Goal: Task Accomplishment & Management: Manage account settings

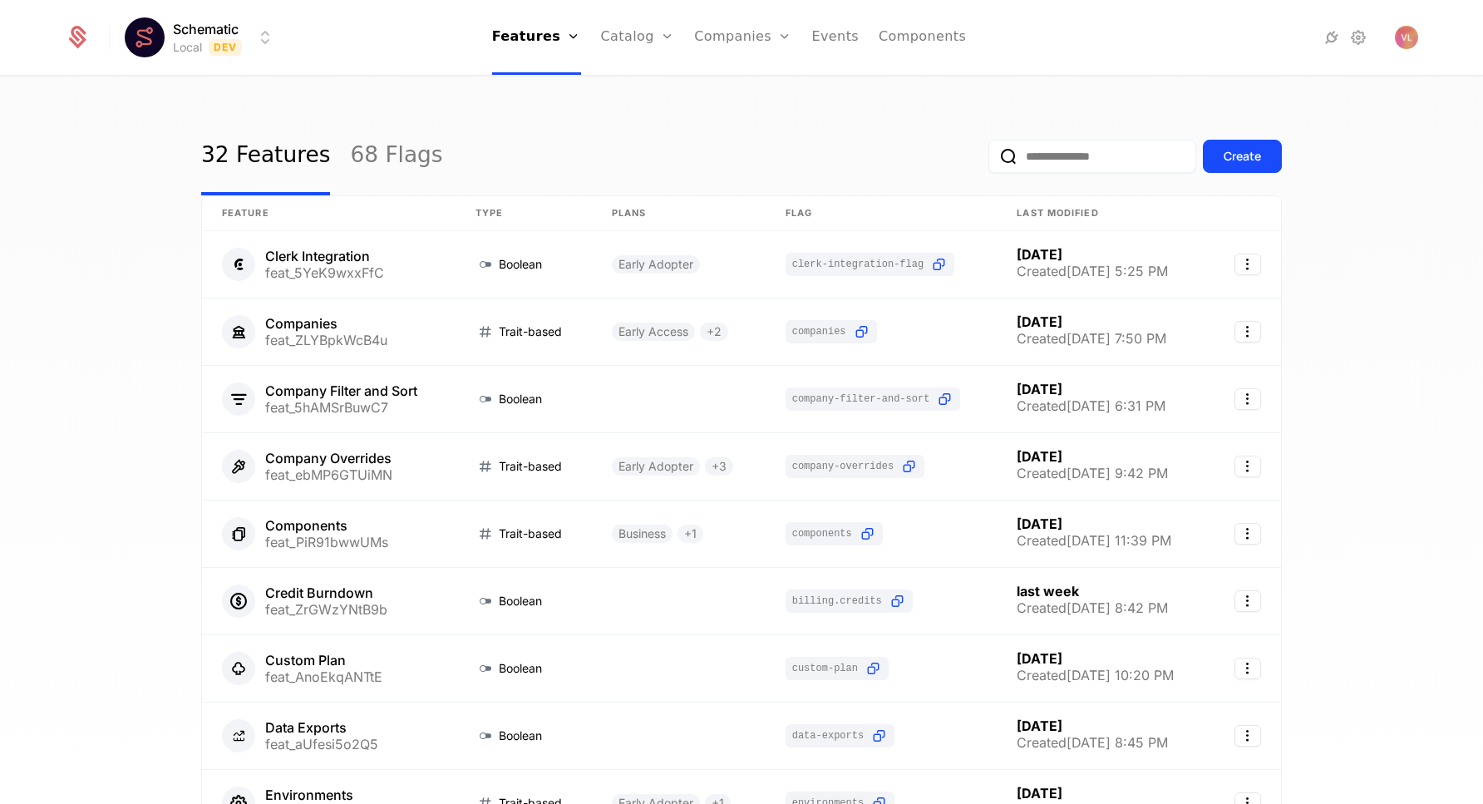
click at [187, 50] on html "Schematic Local Dev Features Features Flags Catalog Plans Add Ons Credits Confi…" at bounding box center [741, 402] width 1483 height 804
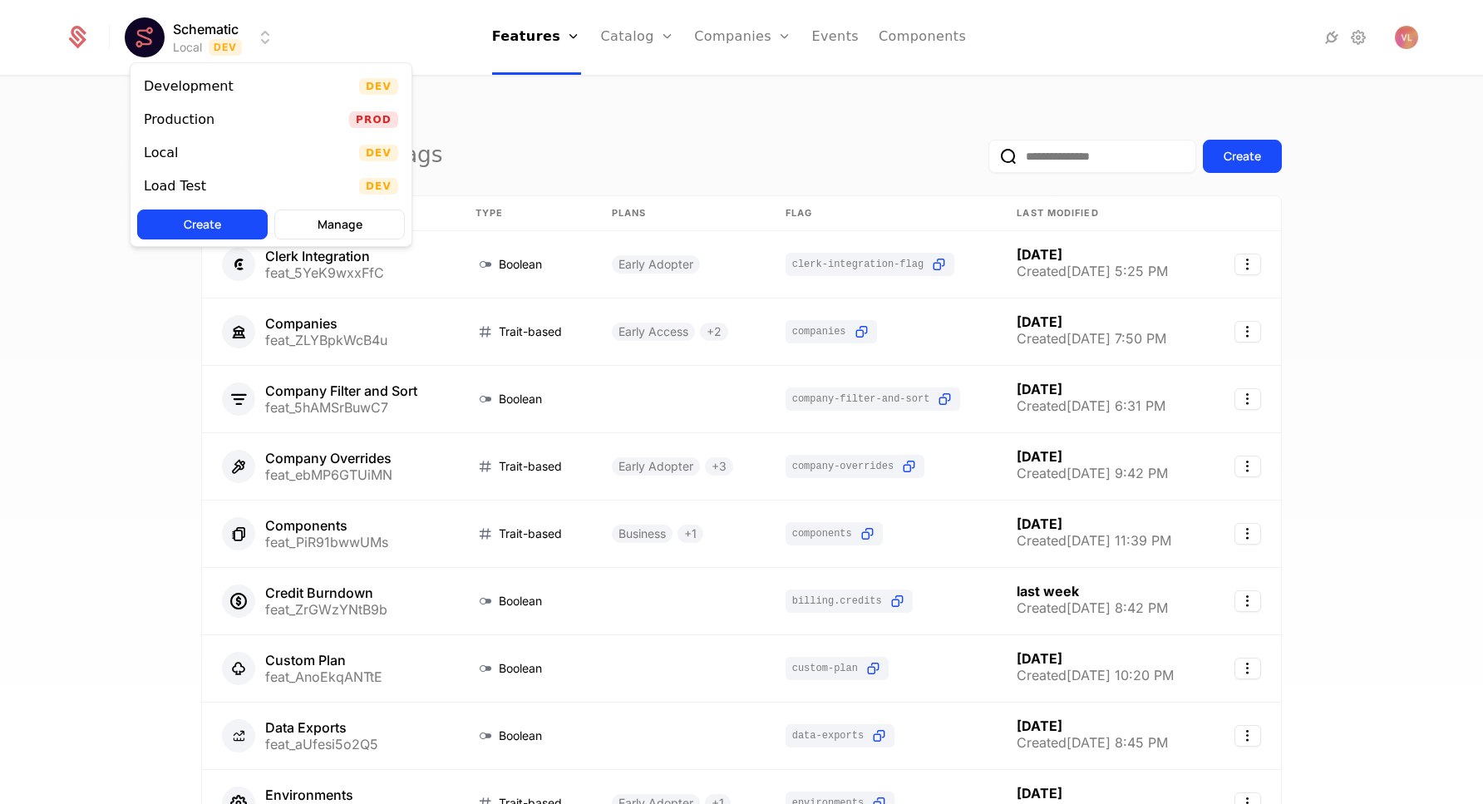
click at [1144, 119] on html "Schematic Local Dev Features Features Flags Catalog Plans Add Ons Credits Confi…" at bounding box center [741, 402] width 1483 height 804
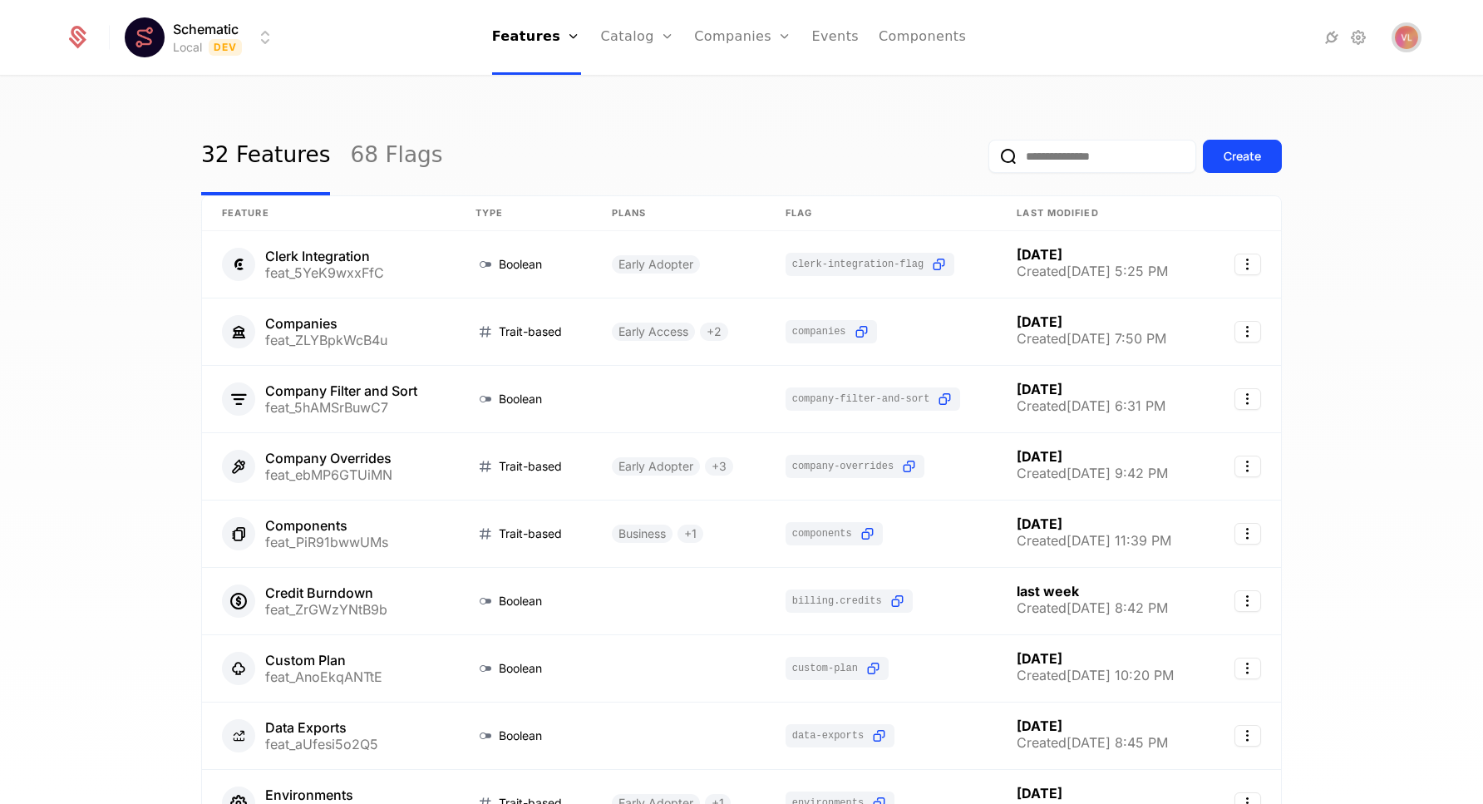
click at [1402, 40] on img "Open user button" at bounding box center [1406, 37] width 23 height 23
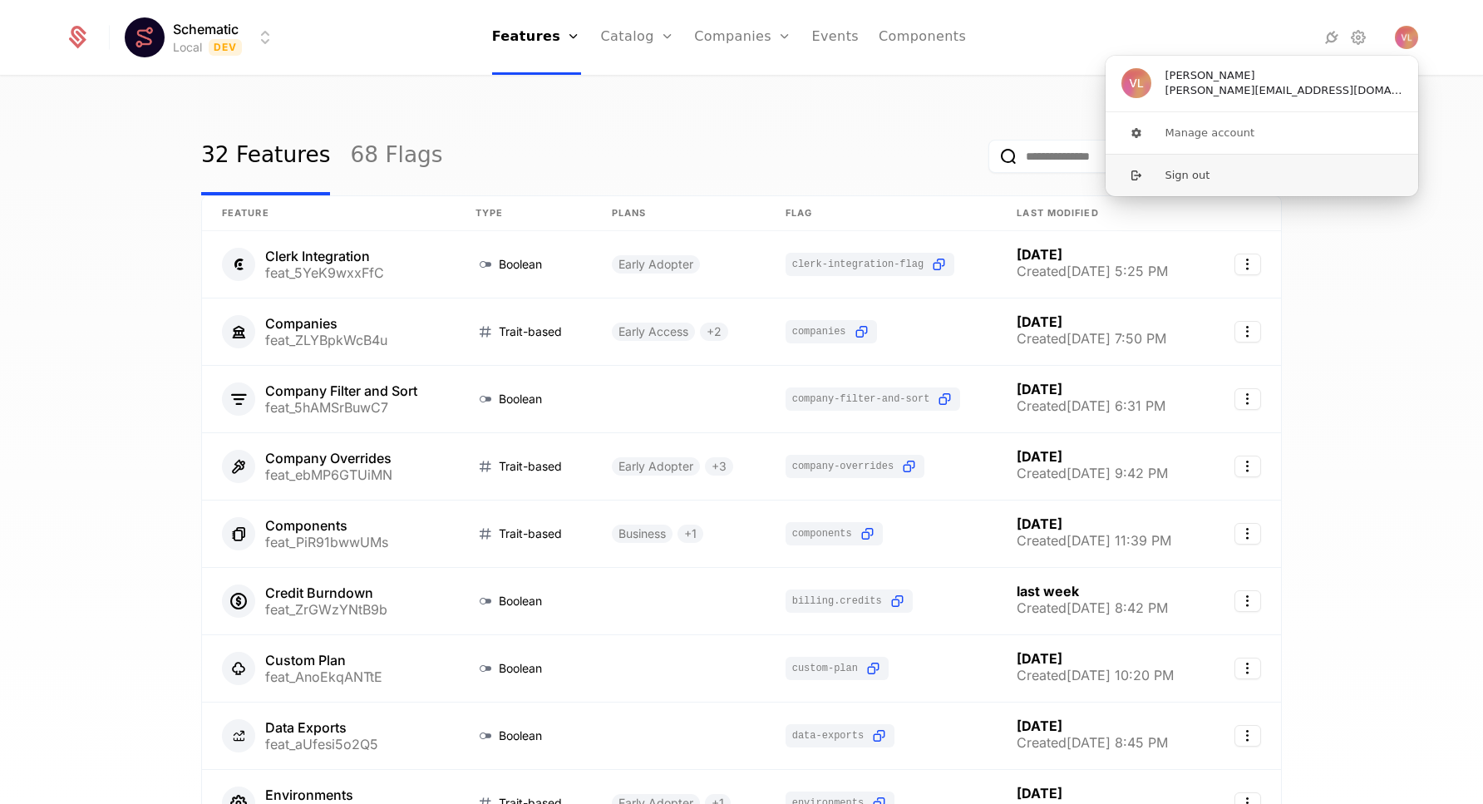
click at [1232, 172] on button "Sign out" at bounding box center [1262, 175] width 314 height 42
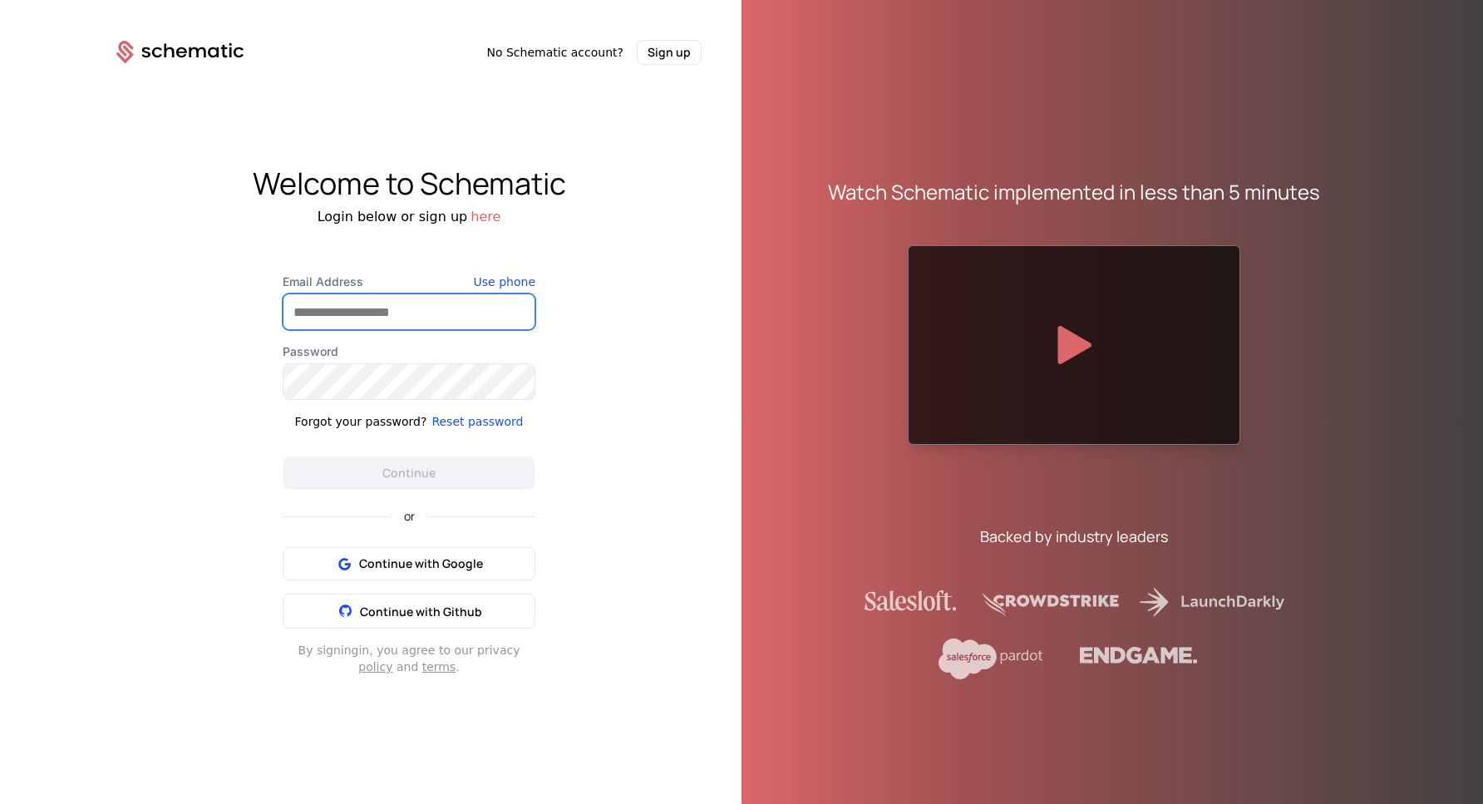
click at [434, 307] on input "Email Address" at bounding box center [408, 311] width 251 height 35
type input "**********"
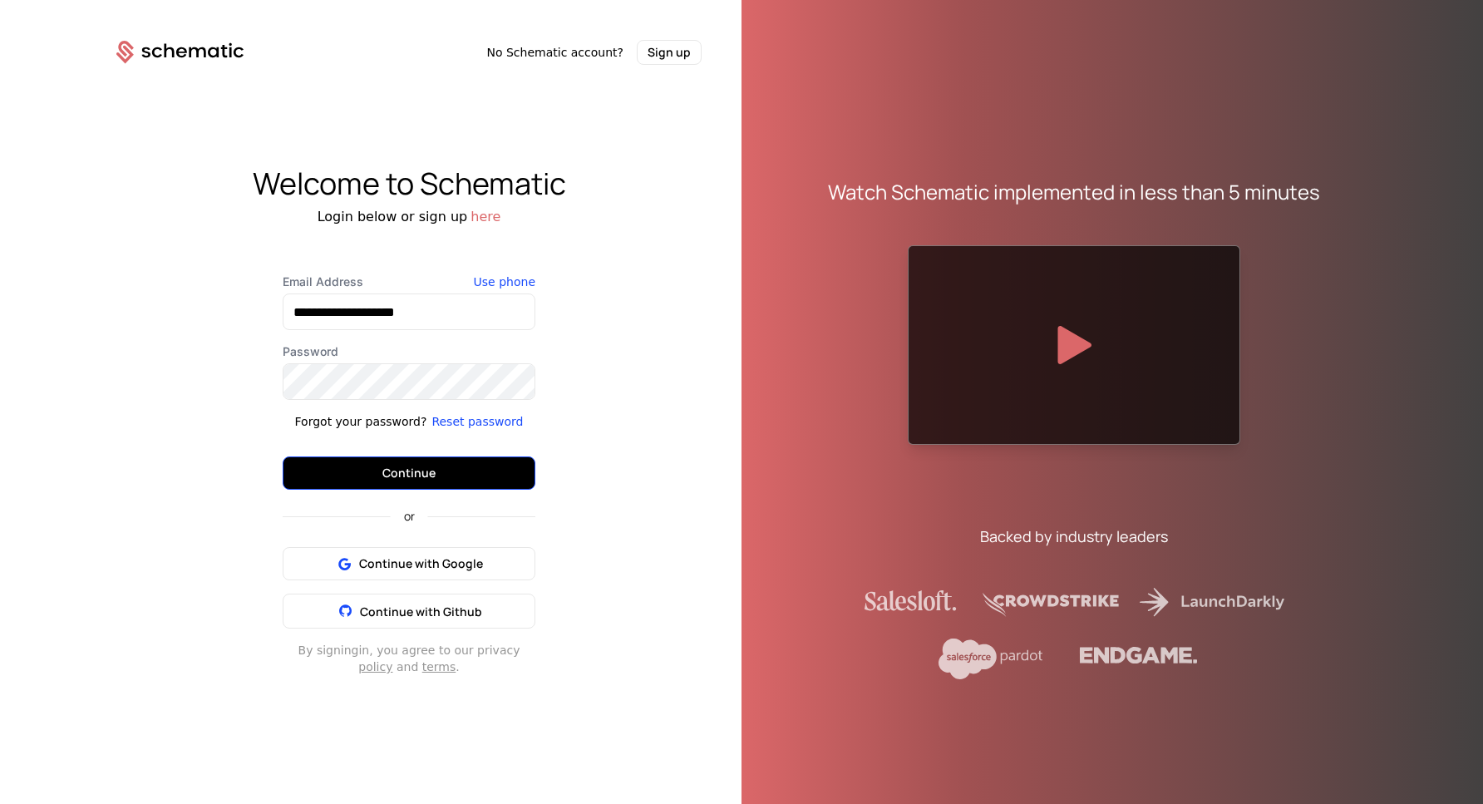
click at [387, 474] on button "Continue" at bounding box center [409, 472] width 253 height 33
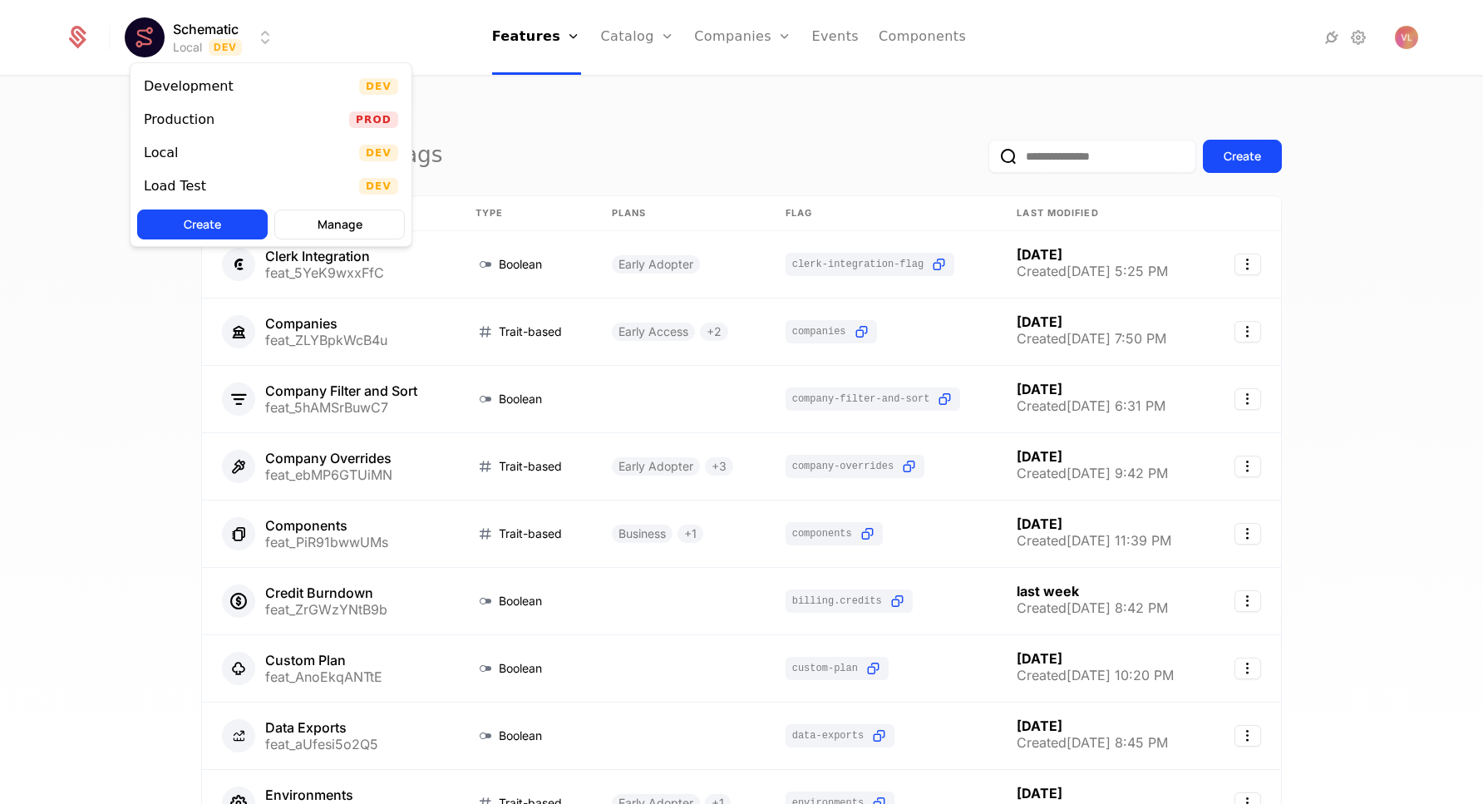
click at [175, 29] on html "Schematic Local Dev Features Features Flags Catalog Plans Add Ons Credits Confi…" at bounding box center [741, 402] width 1483 height 804
click at [1403, 46] on html "Schematic Local Dev Features Features Flags Catalog Plans Add Ons Credits Confi…" at bounding box center [741, 402] width 1483 height 804
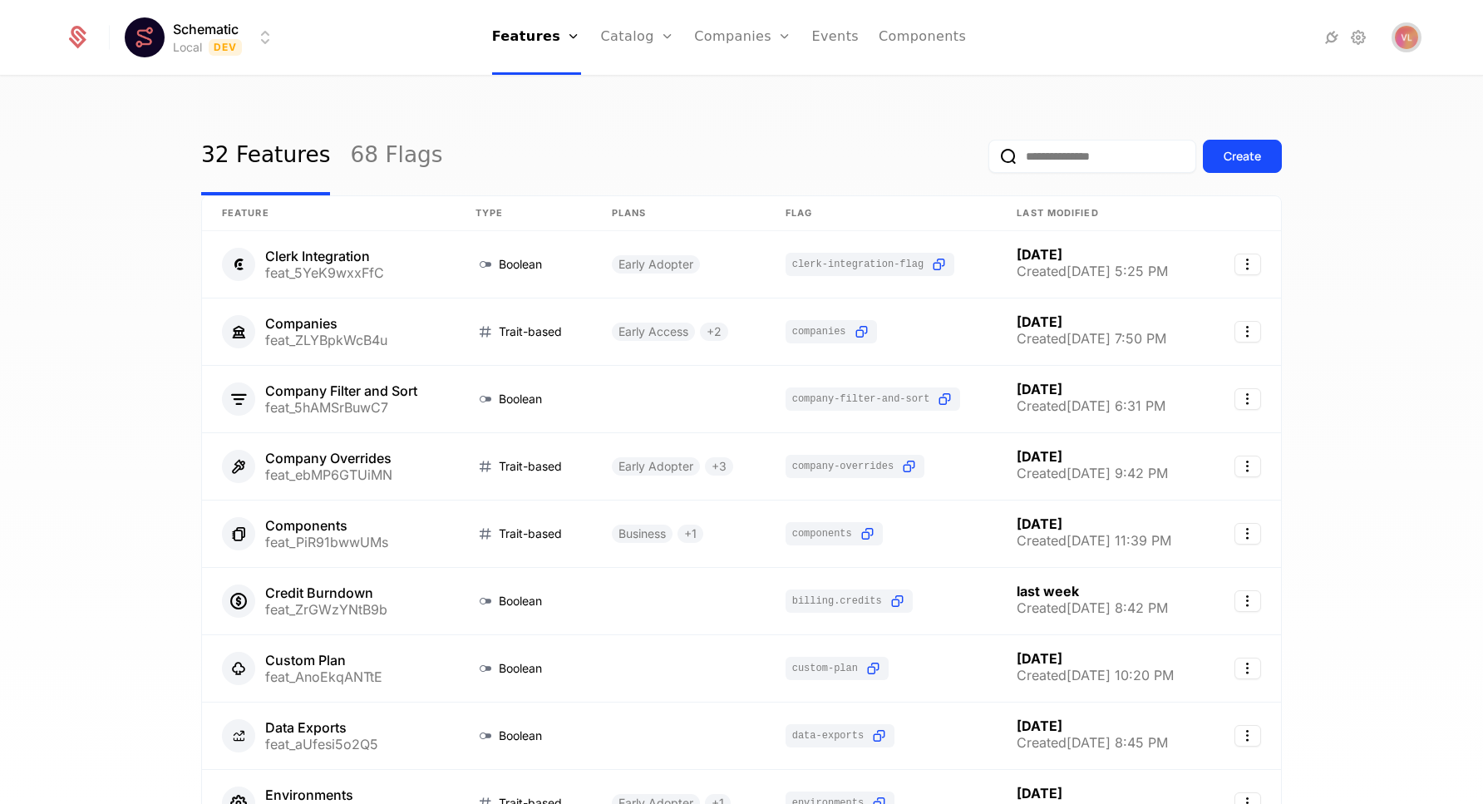
click at [1402, 46] on img "Open user button" at bounding box center [1406, 37] width 23 height 23
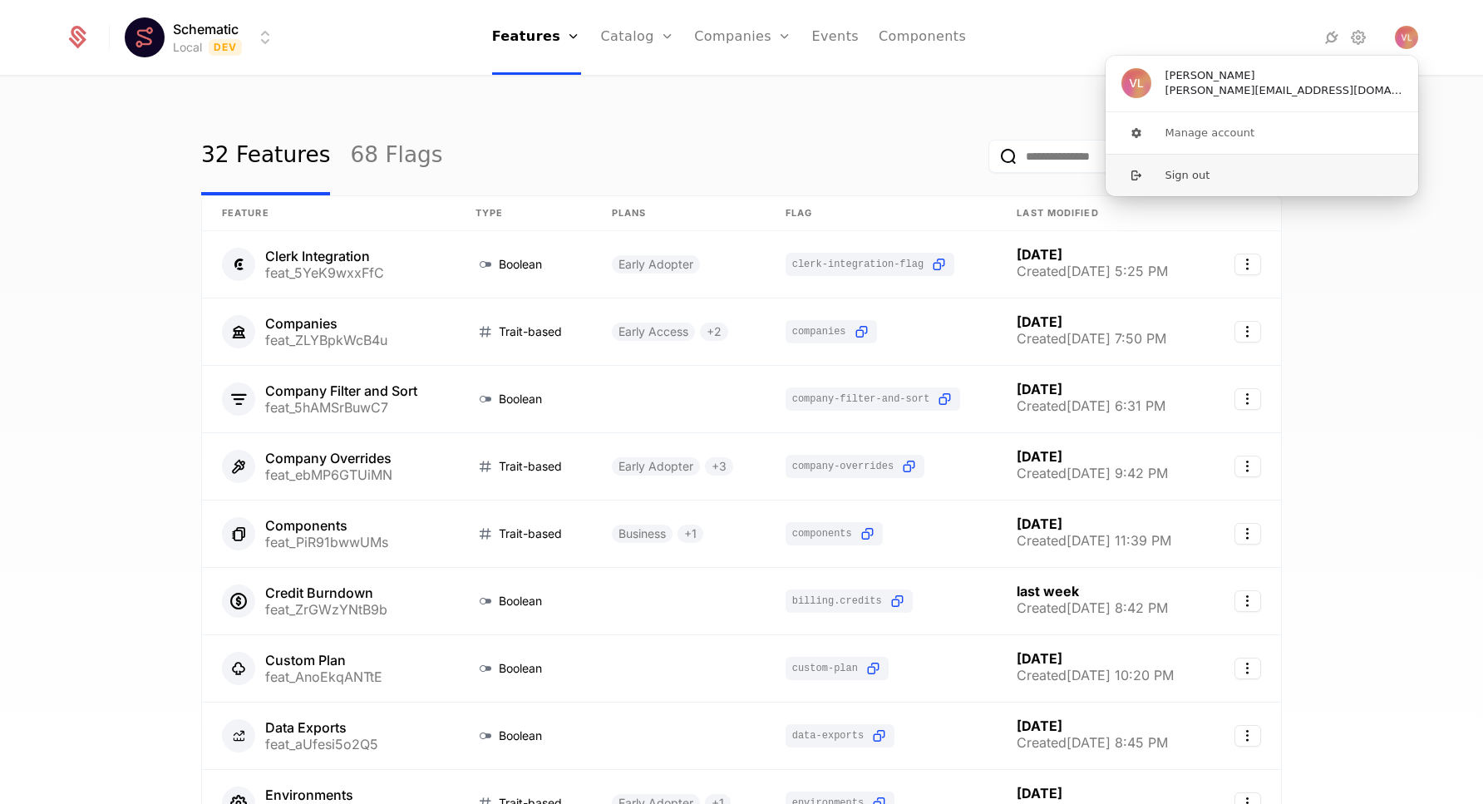
click at [1237, 168] on button "Sign out" at bounding box center [1262, 175] width 314 height 42
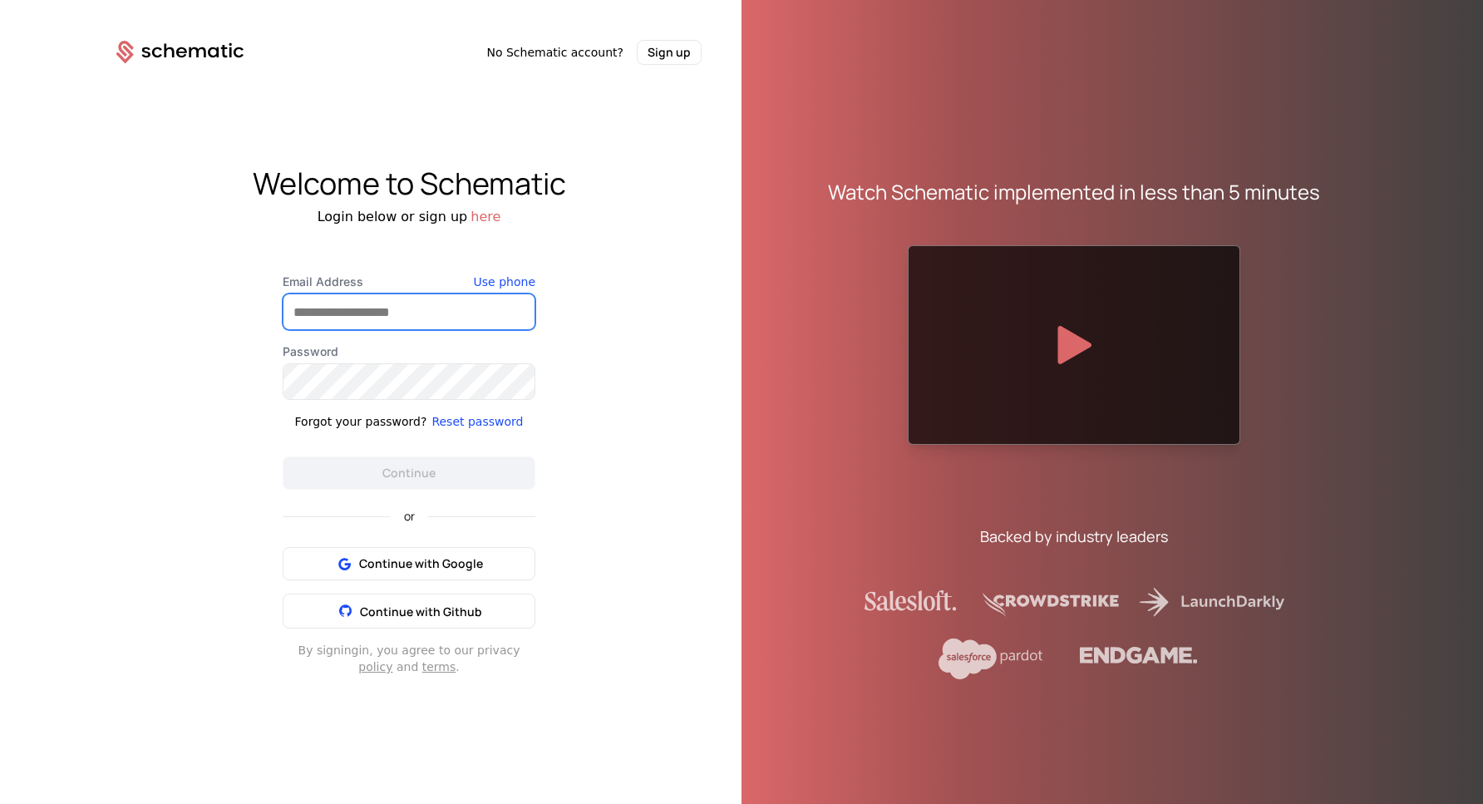
click at [479, 323] on input "Email Address" at bounding box center [408, 311] width 251 height 35
type input "**********"
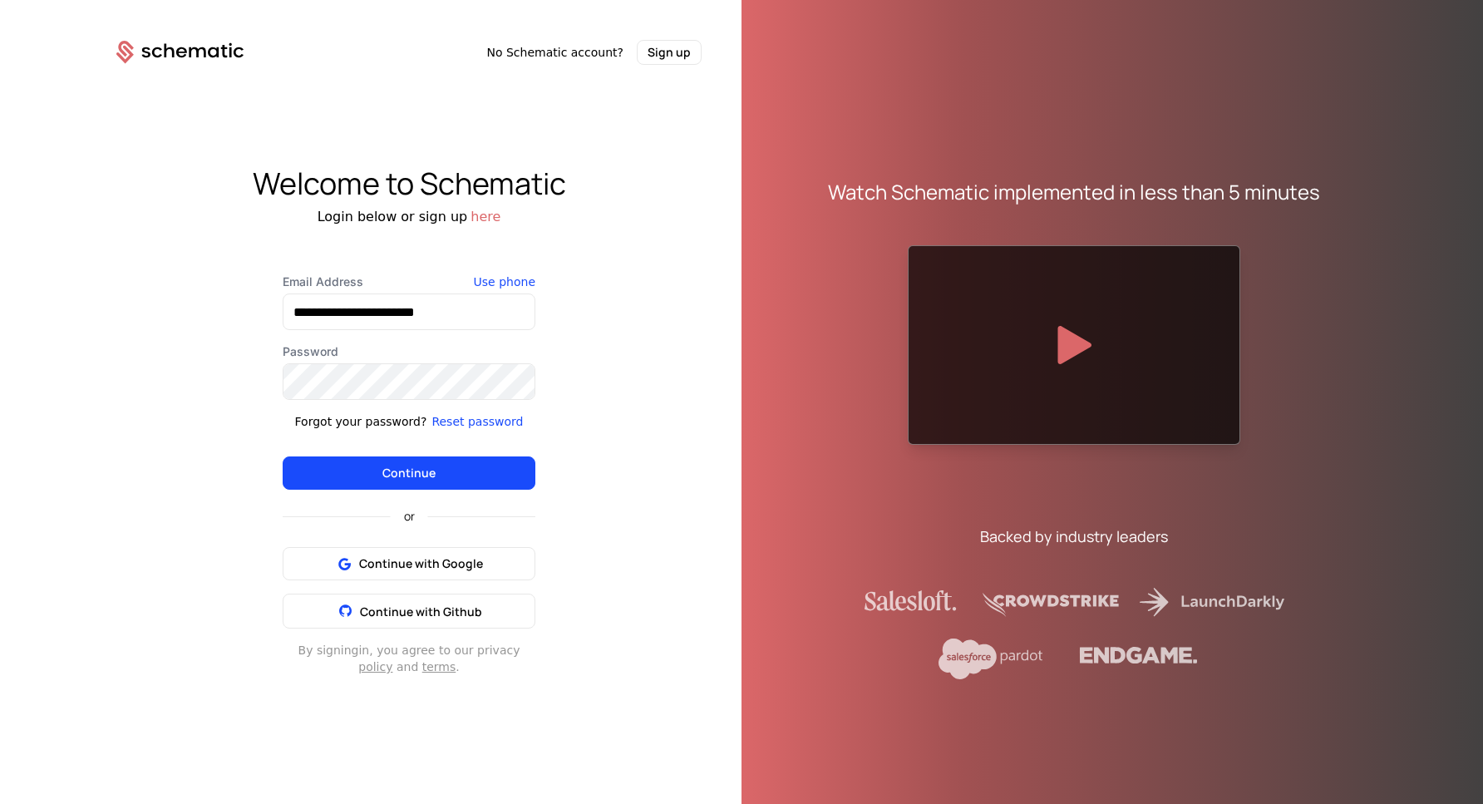
drag, startPoint x: 432, startPoint y: 470, endPoint x: 600, endPoint y: 450, distance: 169.1
click at [432, 470] on button "Continue" at bounding box center [409, 472] width 253 height 33
